Goal: Information Seeking & Learning: Learn about a topic

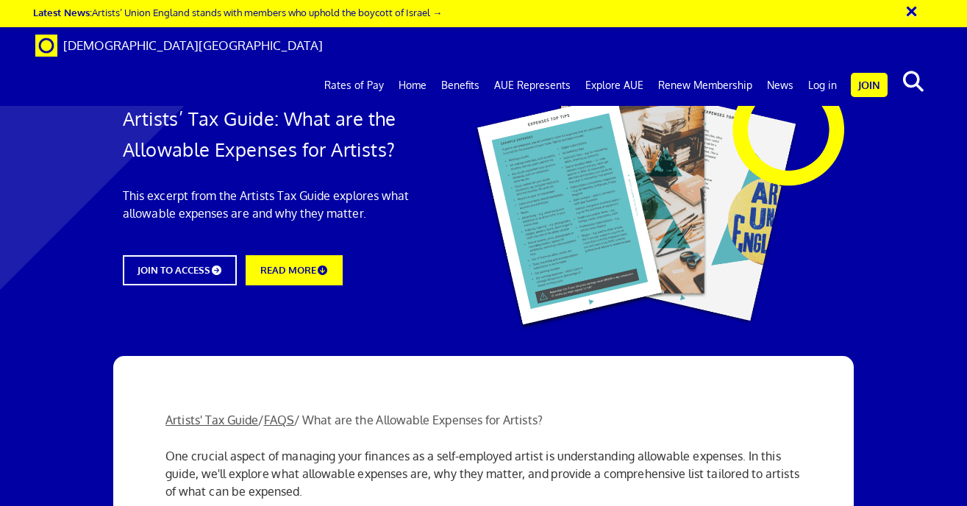
scroll to position [317, 0]
drag, startPoint x: 232, startPoint y: 269, endPoint x: 252, endPoint y: 359, distance: 91.9
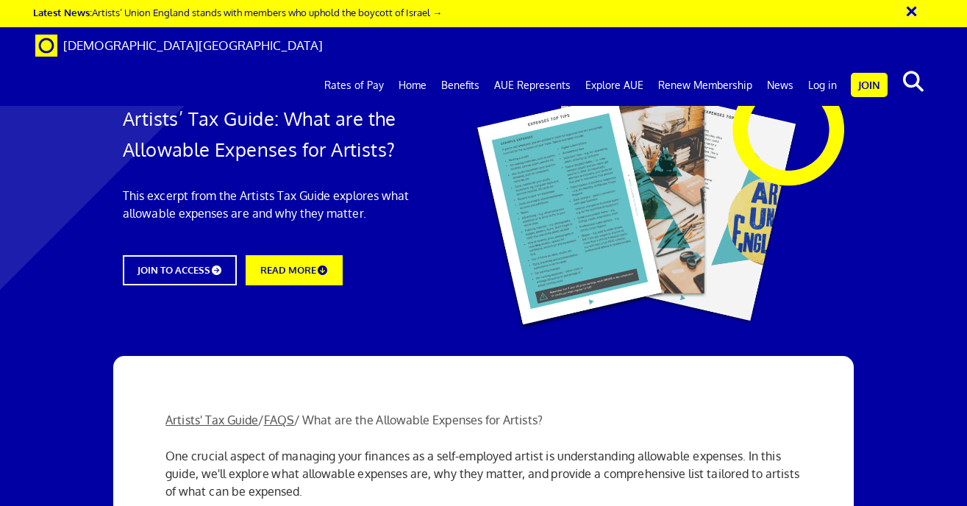
drag, startPoint x: 493, startPoint y: 199, endPoint x: 607, endPoint y: 274, distance: 136.1
drag, startPoint x: 563, startPoint y: 196, endPoint x: 619, endPoint y: 321, distance: 136.0
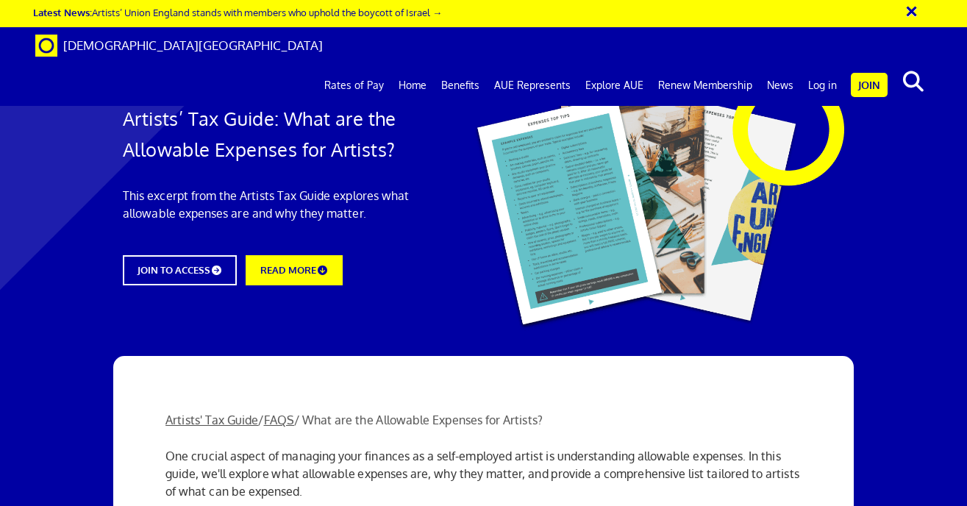
drag, startPoint x: 356, startPoint y: 176, endPoint x: 346, endPoint y: 341, distance: 165.1
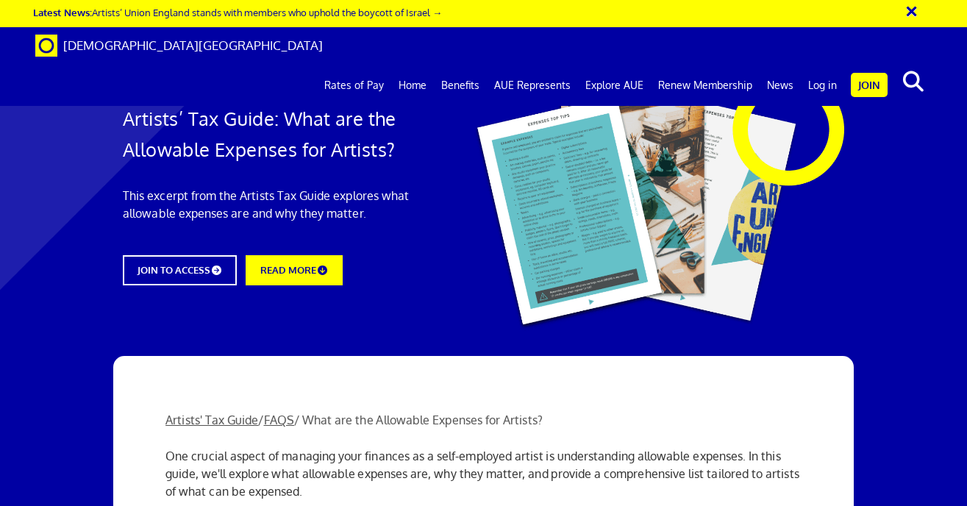
scroll to position [0, 0]
click at [320, 274] on link "READ MORE" at bounding box center [294, 268] width 107 height 33
click at [210, 254] on link "JOIN TO ACCESS" at bounding box center [180, 270] width 126 height 33
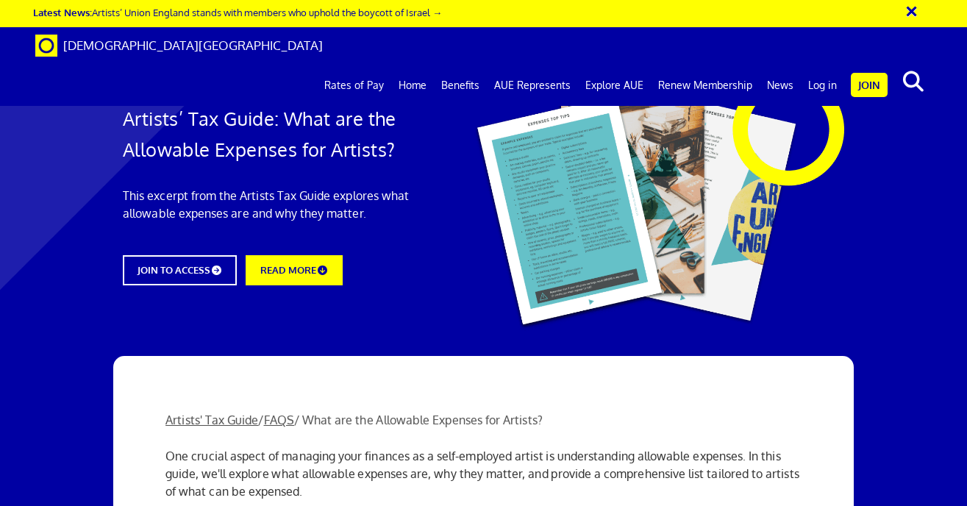
drag, startPoint x: 285, startPoint y: 319, endPoint x: 332, endPoint y: 505, distance: 192.5
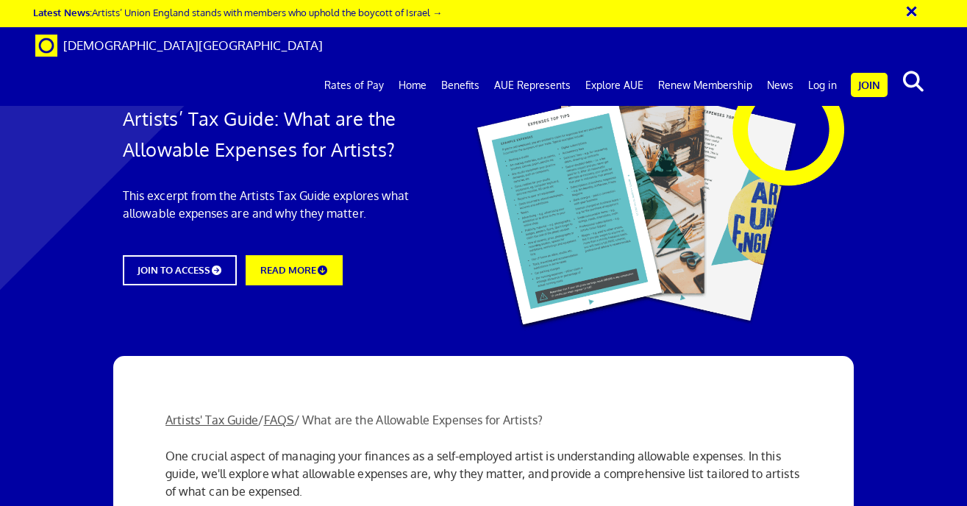
scroll to position [658, 0]
drag, startPoint x: 538, startPoint y: 360, endPoint x: 462, endPoint y: 192, distance: 185.0
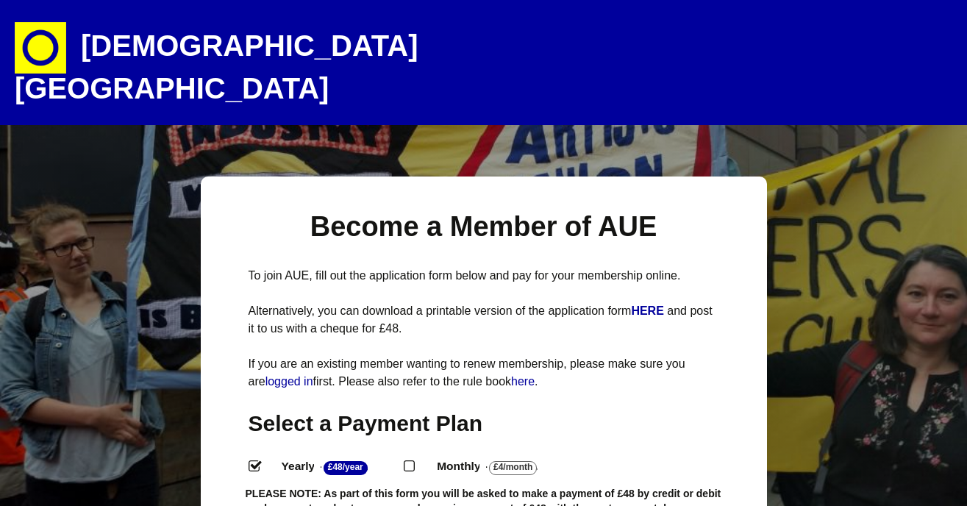
select select
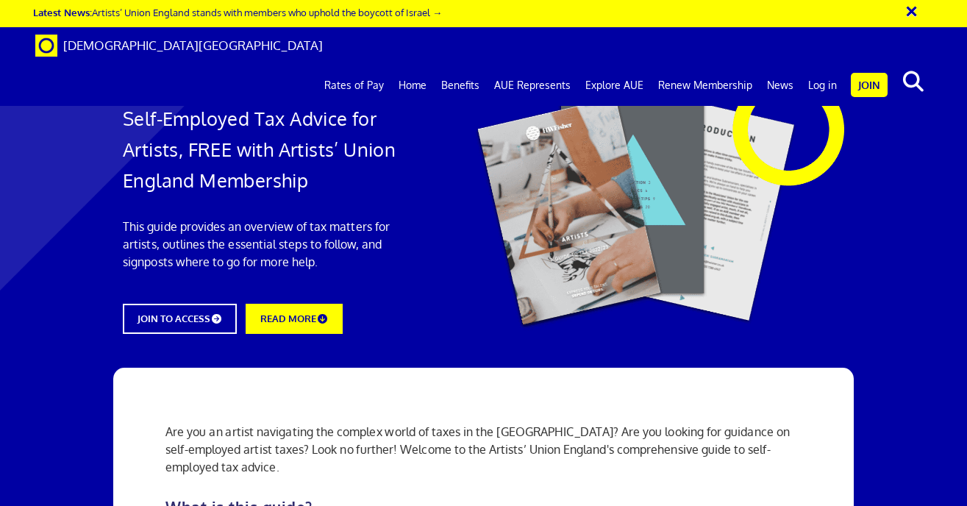
scroll to position [1470, 0]
